Goal: Task Accomplishment & Management: Use online tool/utility

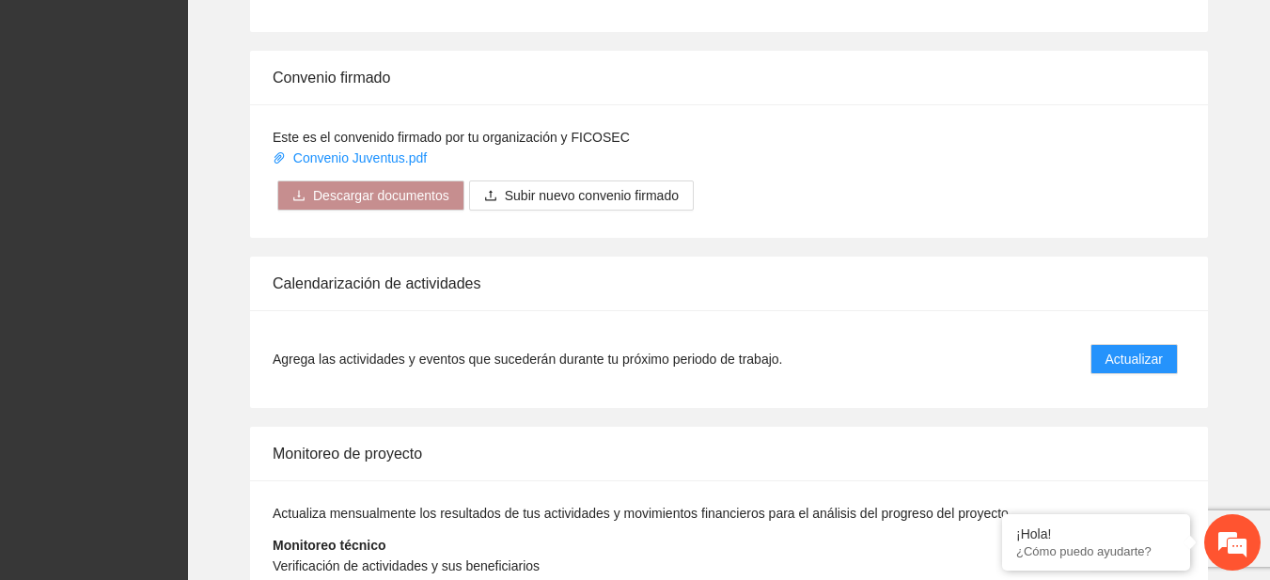
scroll to position [1531, 0]
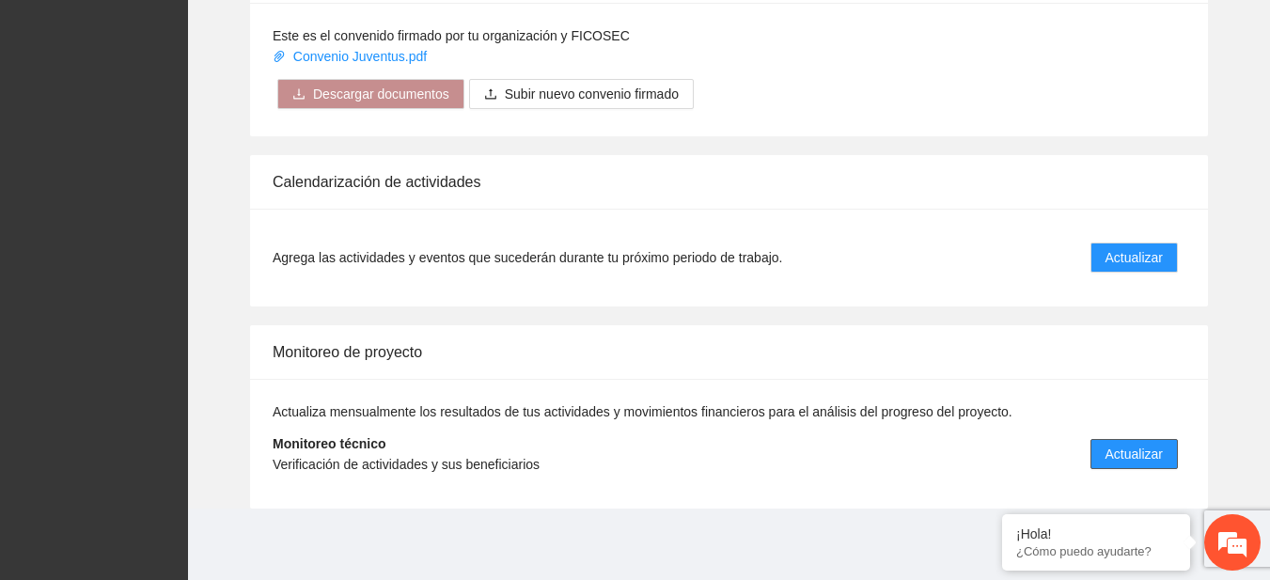
click at [1105, 459] on button "Actualizar" at bounding box center [1134, 454] width 87 height 30
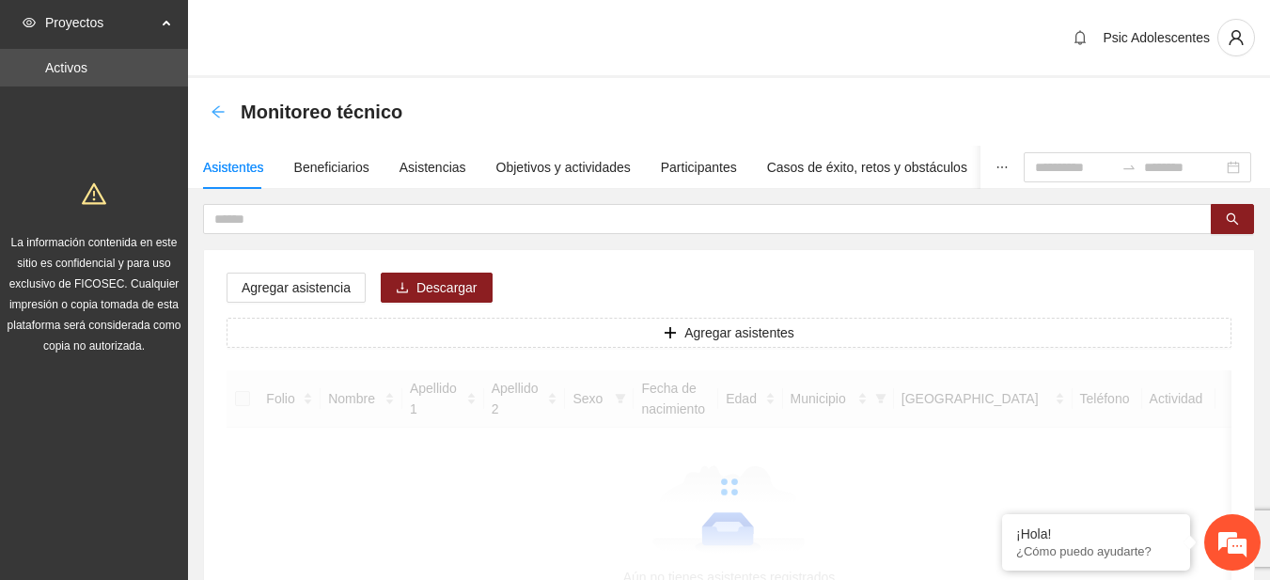
click at [222, 110] on icon "arrow-left" at bounding box center [218, 111] width 15 height 15
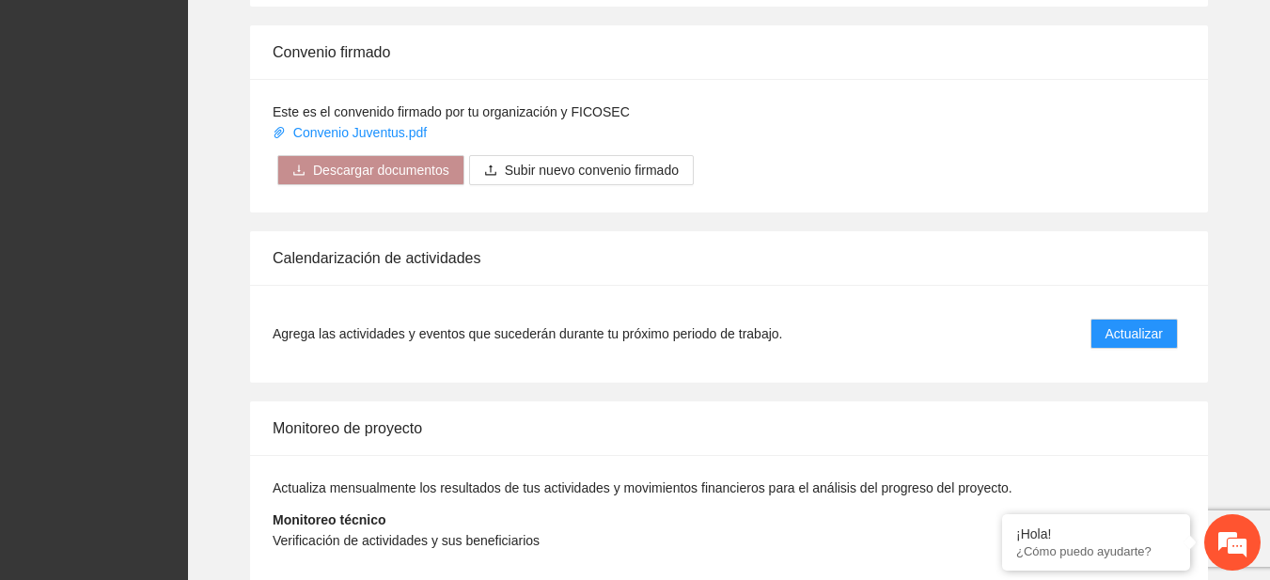
scroll to position [1531, 0]
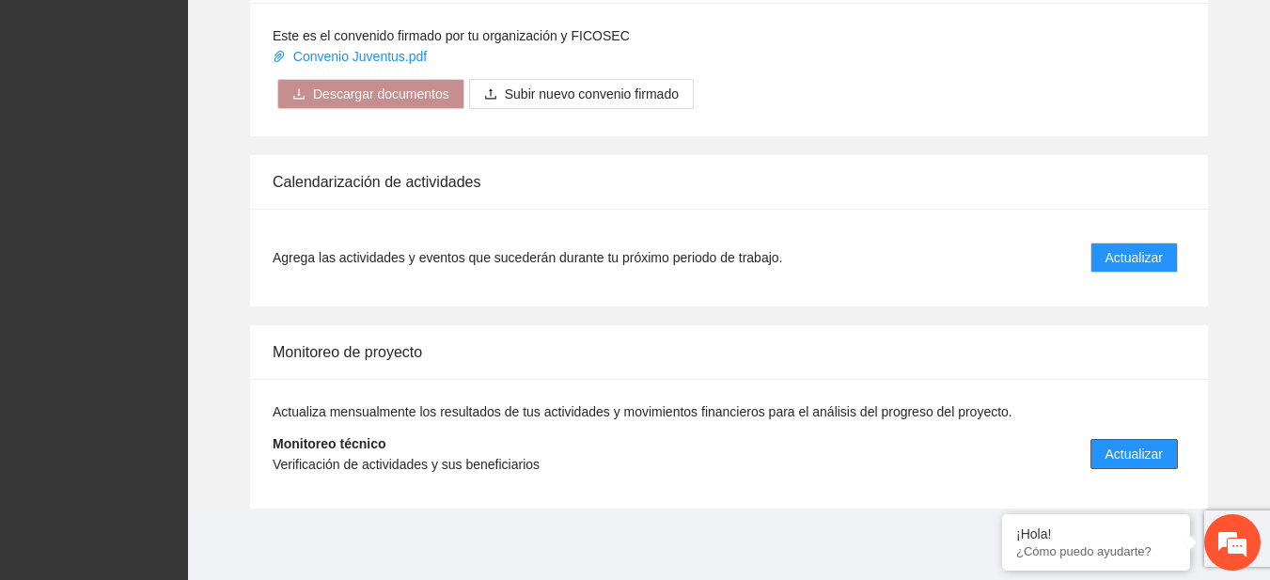
click at [1145, 462] on span "Actualizar" at bounding box center [1134, 454] width 57 height 21
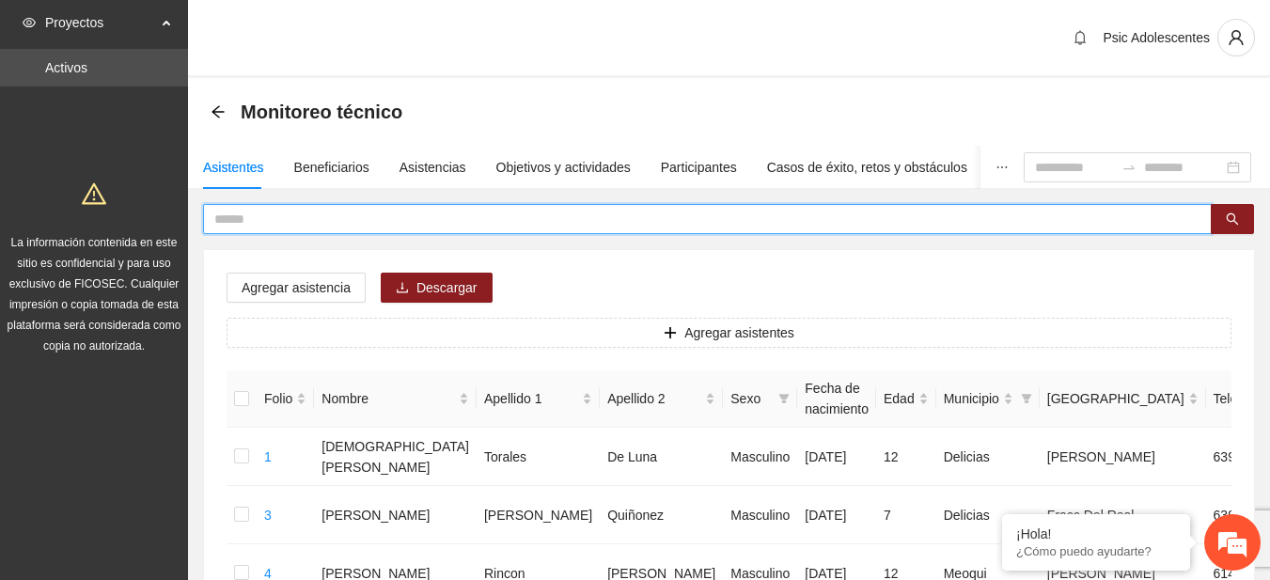
click at [396, 217] on input "text" at bounding box center [699, 219] width 971 height 21
type input "**********"
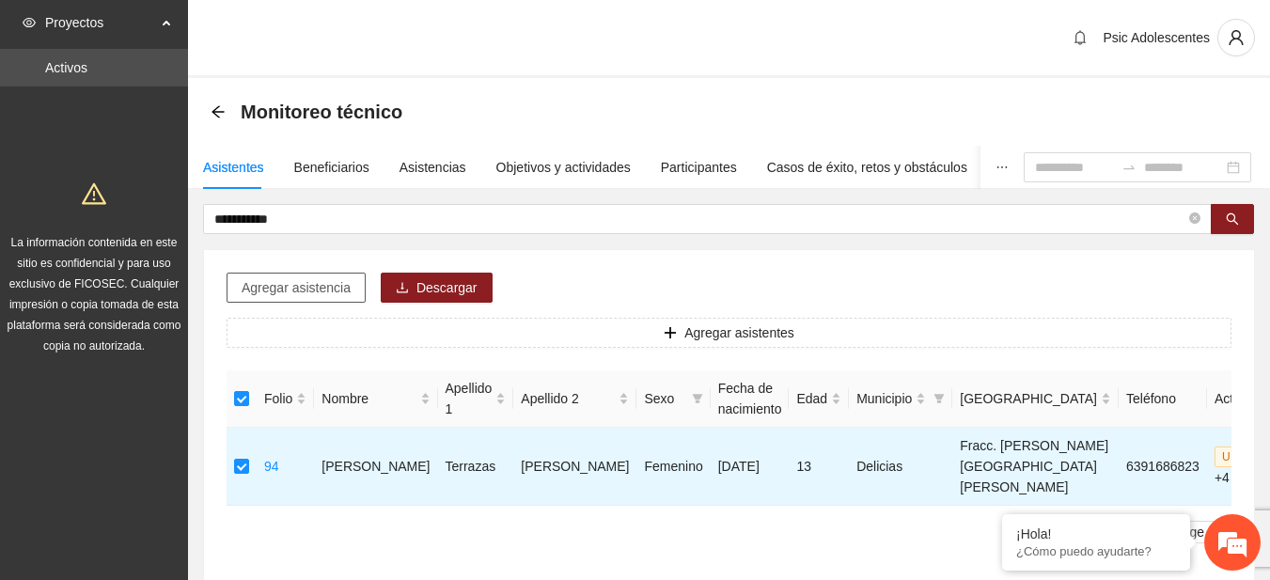
click at [307, 289] on span "Agregar asistencia" at bounding box center [296, 287] width 109 height 21
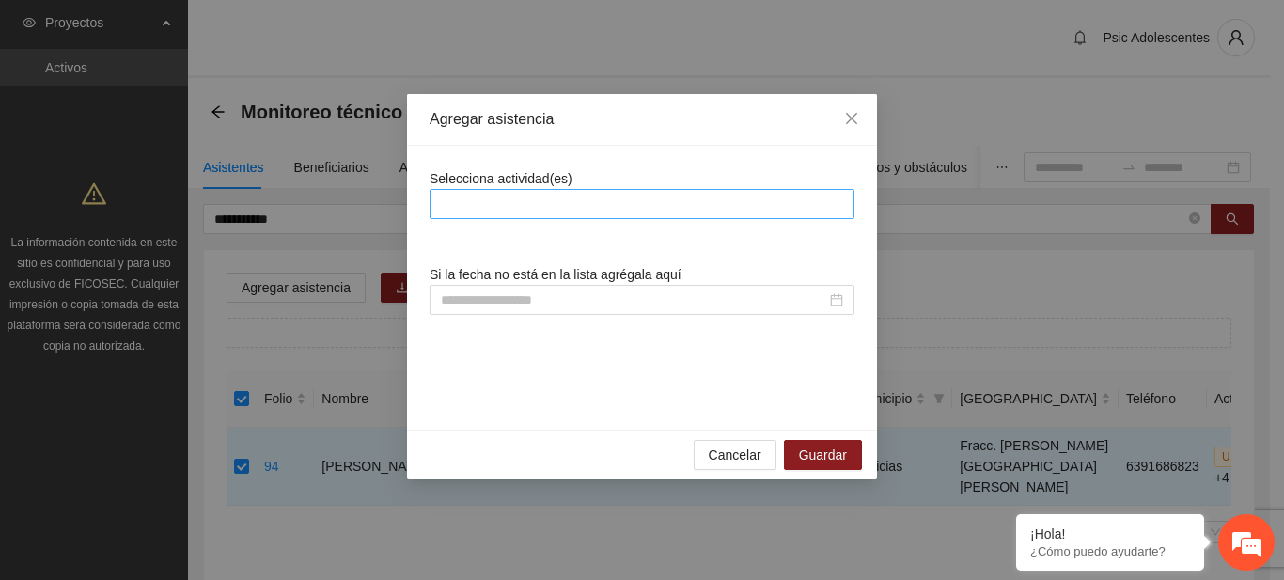
click at [485, 205] on div at bounding box center [642, 204] width 416 height 23
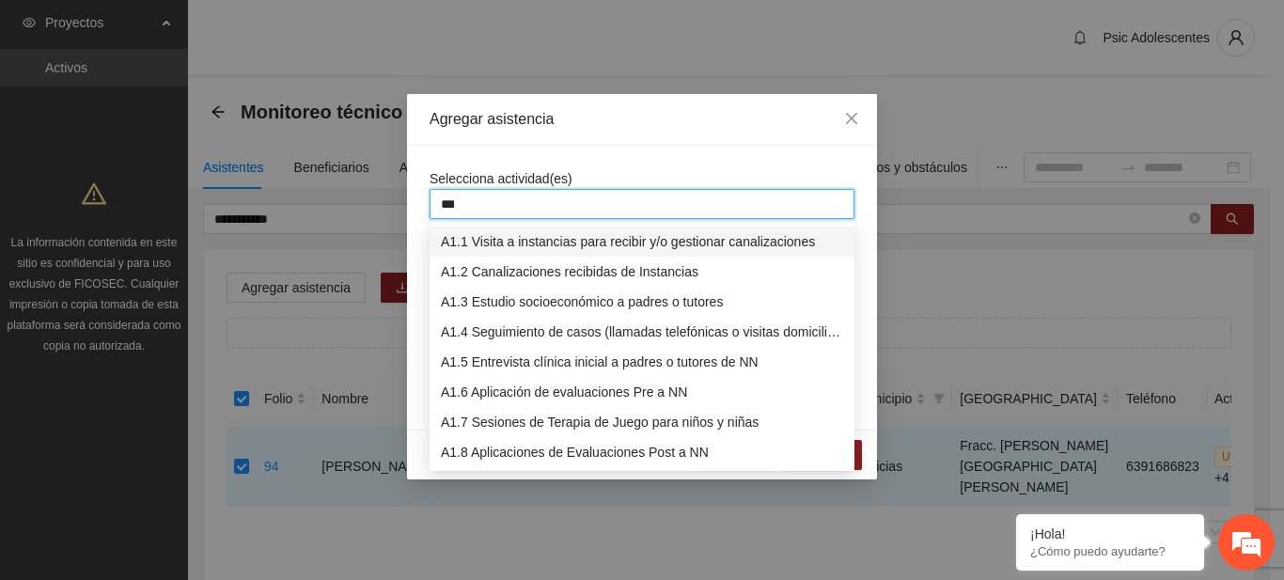
type input "****"
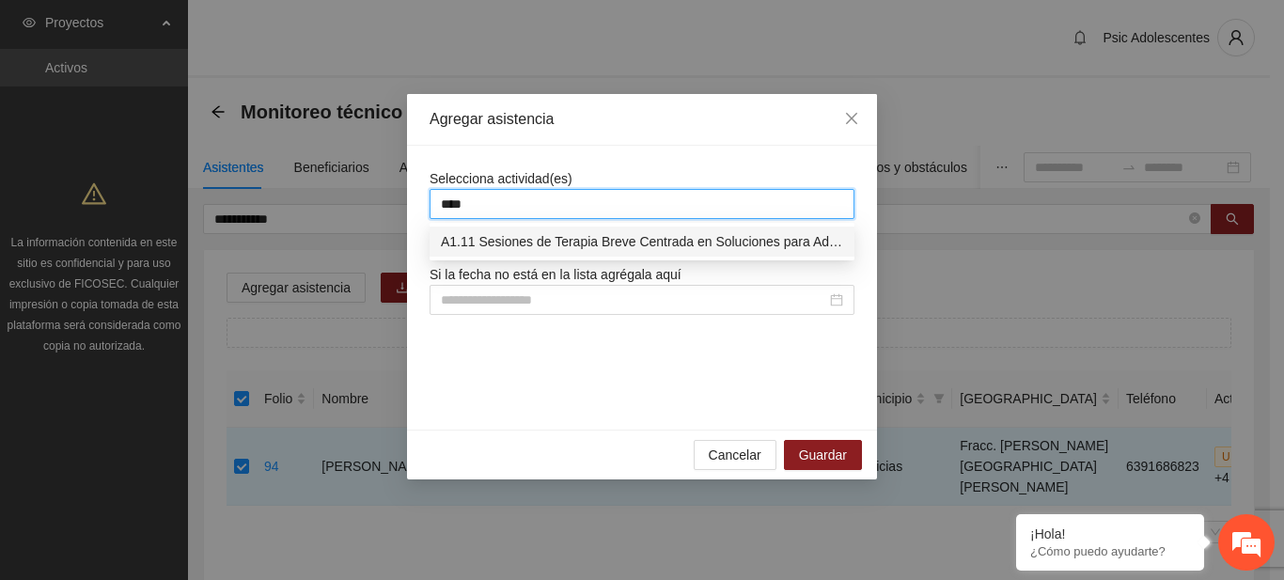
click at [499, 234] on div "A1.11 Sesiones de Terapia Breve Centrada en Soluciones para Adolescentes" at bounding box center [642, 241] width 402 height 21
